Goal: Task Accomplishment & Management: Use online tool/utility

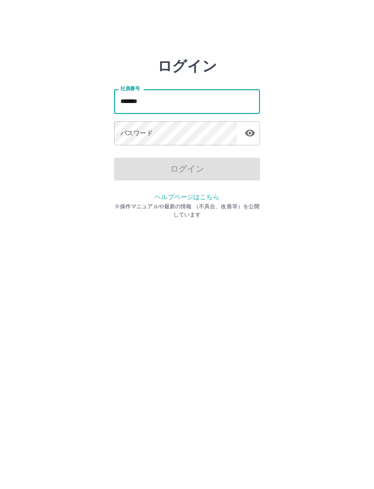
type input "*******"
click at [139, 136] on div "パスワード パスワード" at bounding box center [187, 134] width 146 height 26
click at [138, 137] on div "パスワード パスワード" at bounding box center [187, 134] width 146 height 26
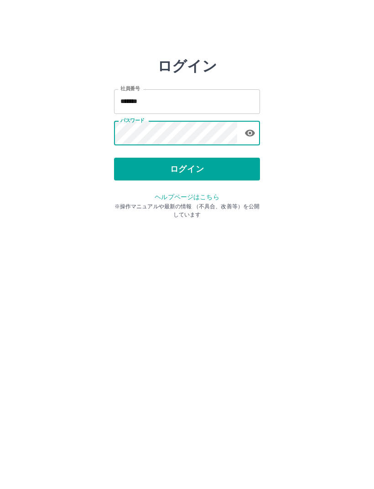
click at [206, 168] on button "ログイン" at bounding box center [187, 169] width 146 height 23
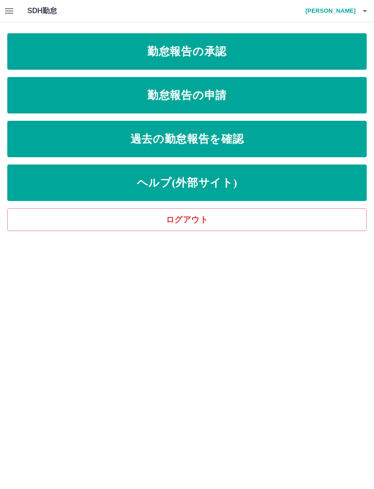
click at [274, 52] on link "勤怠報告の承認" at bounding box center [186, 51] width 359 height 36
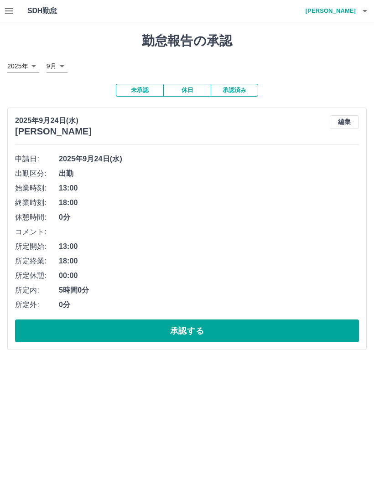
click at [189, 323] on button "承認する" at bounding box center [187, 331] width 344 height 23
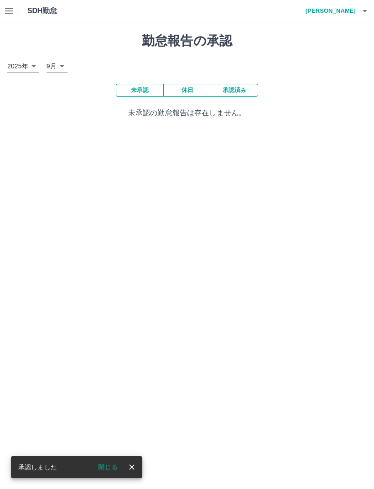
click at [134, 472] on button "close" at bounding box center [132, 467] width 14 height 14
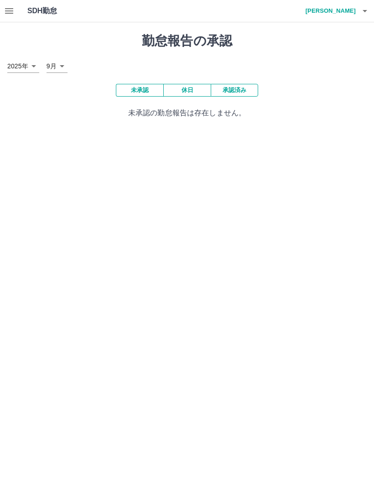
click at [135, 94] on button "未承認" at bounding box center [139, 90] width 47 height 13
